Goal: Find contact information: Find contact information

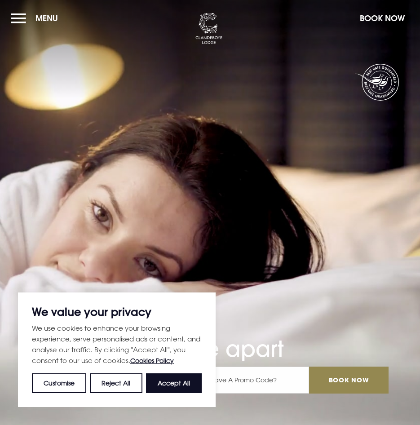
drag, startPoint x: 165, startPoint y: 381, endPoint x: 165, endPoint y: 374, distance: 7.2
click at [165, 381] on button "Accept All" at bounding box center [174, 384] width 56 height 20
checkbox input "true"
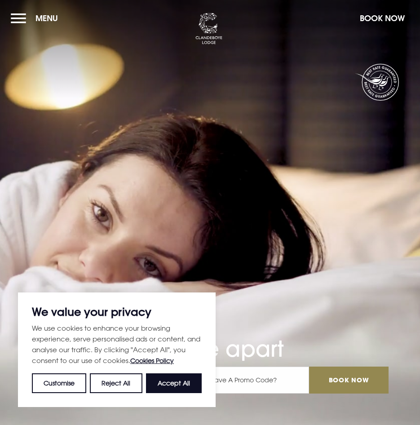
checkbox input "true"
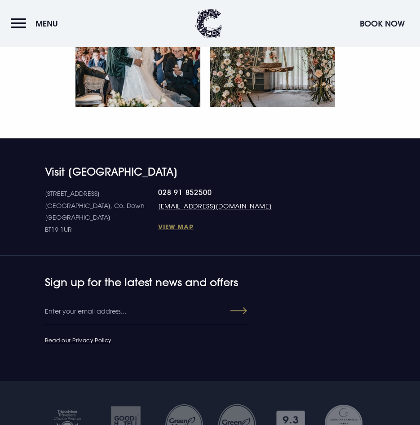
scroll to position [3957, 0]
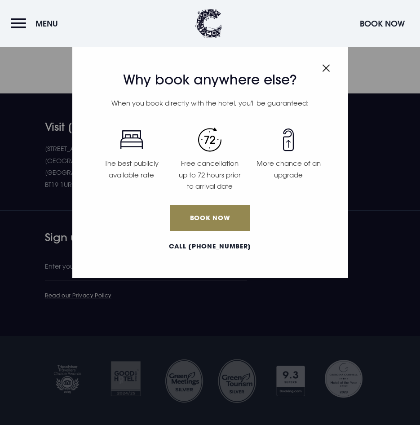
click at [322, 66] on img "Close modal" at bounding box center [326, 68] width 8 height 8
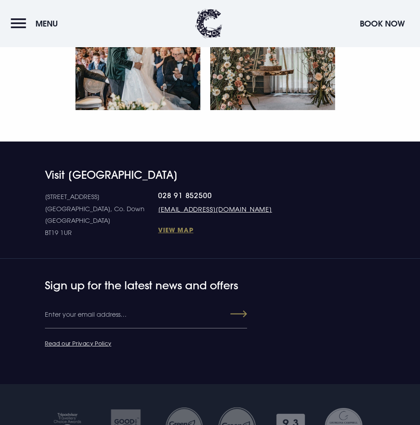
scroll to position [3907, 0]
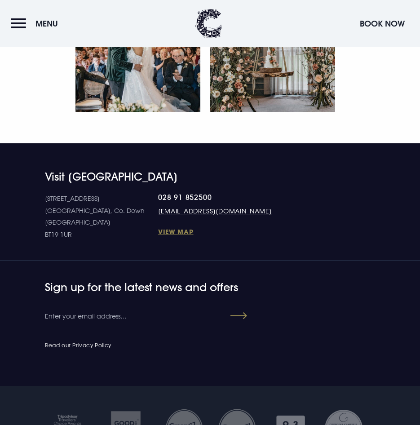
click at [158, 206] on link "[EMAIL_ADDRESS][DOMAIN_NAME]" at bounding box center [215, 210] width 114 height 9
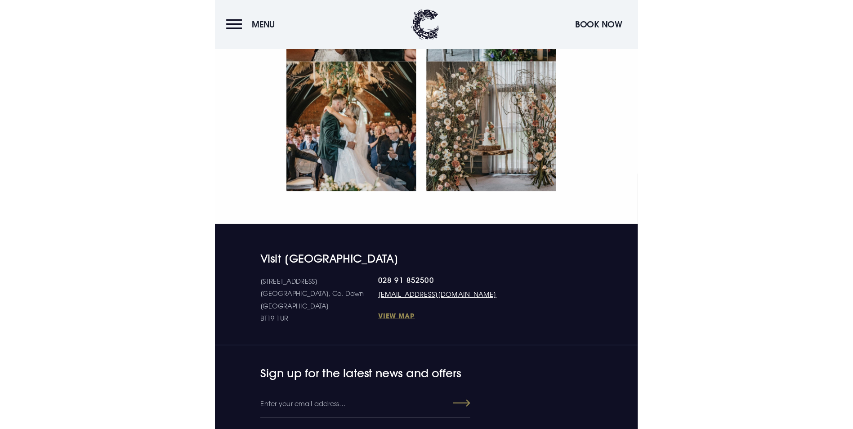
scroll to position [3408, 0]
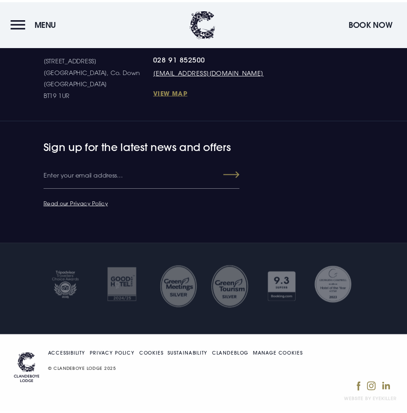
scroll to position [3907, 0]
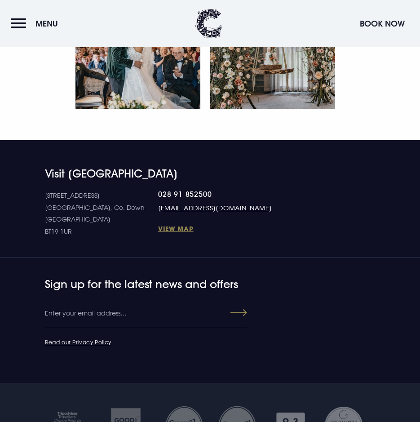
click at [161, 204] on link "[EMAIL_ADDRESS][DOMAIN_NAME]" at bounding box center [215, 207] width 114 height 9
